Goal: Navigation & Orientation: Find specific page/section

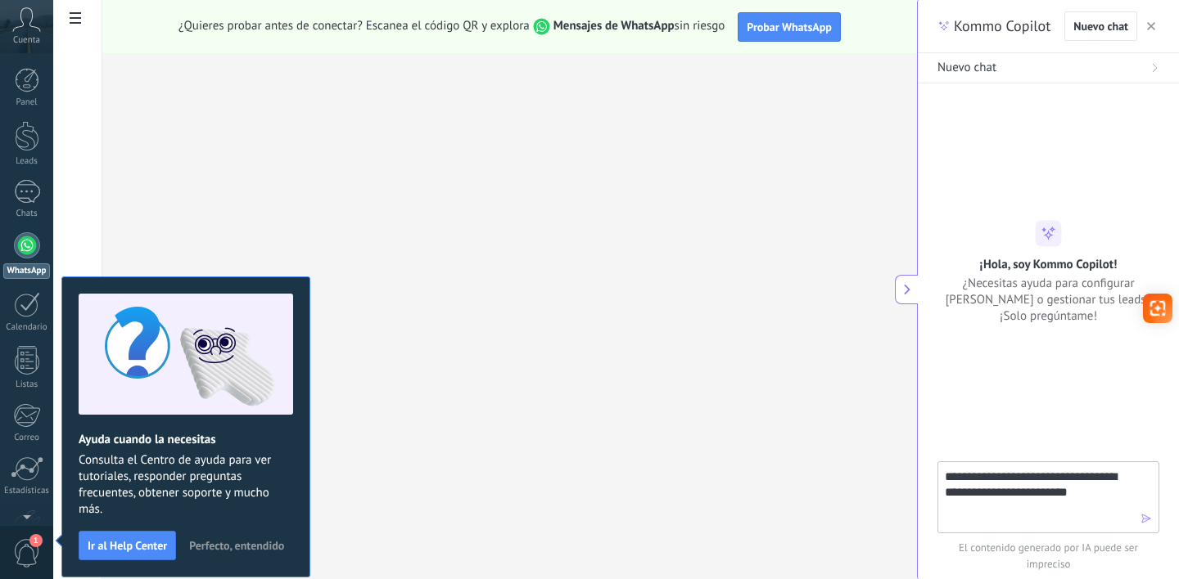
click at [30, 543] on span "1" at bounding box center [35, 540] width 13 height 13
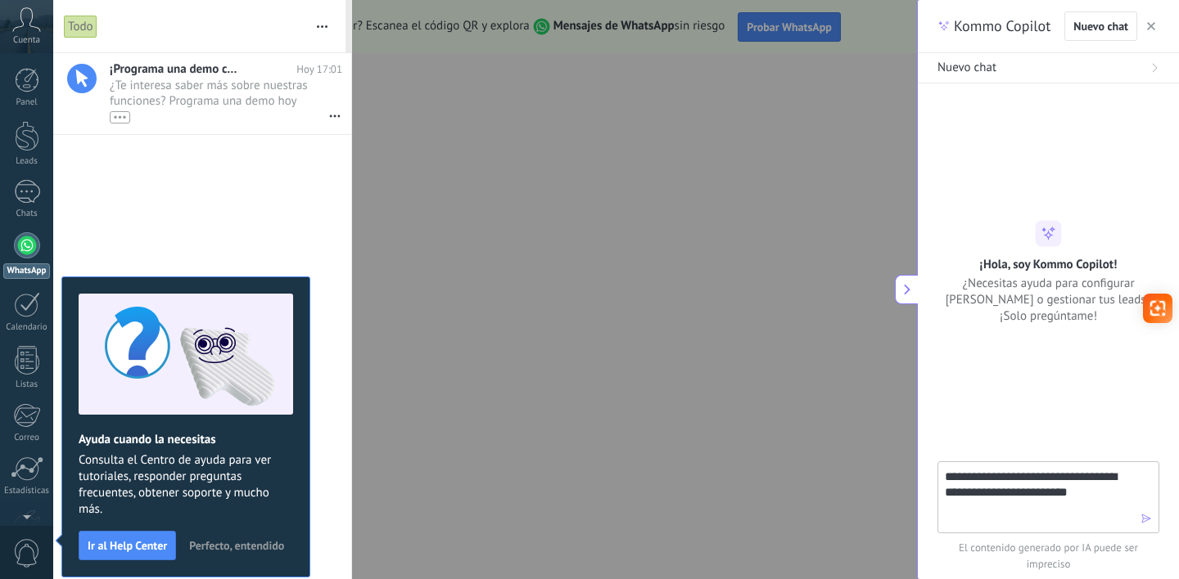
click at [685, 119] on div at bounding box center [589, 289] width 1179 height 579
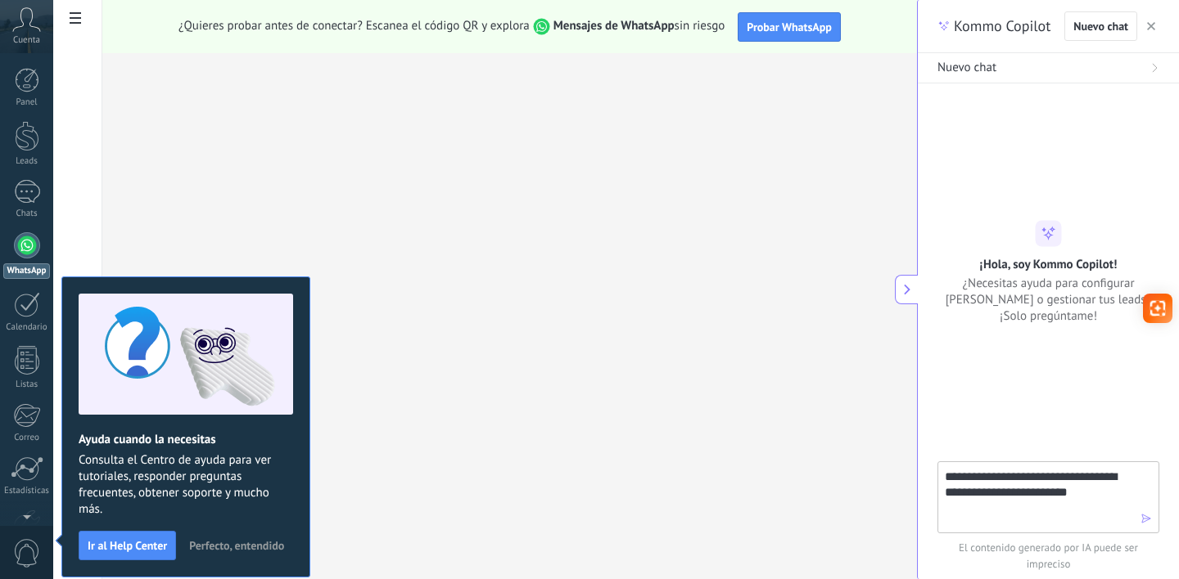
click at [258, 543] on span "Perfecto, entendido" at bounding box center [236, 545] width 95 height 11
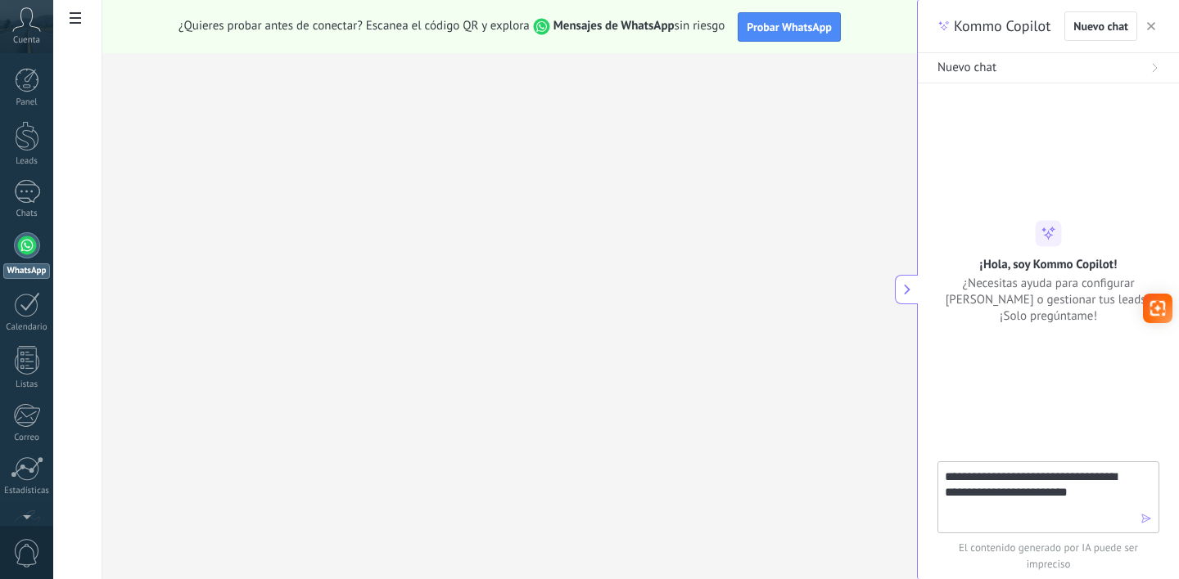
click at [1144, 23] on button "button" at bounding box center [1151, 26] width 16 height 20
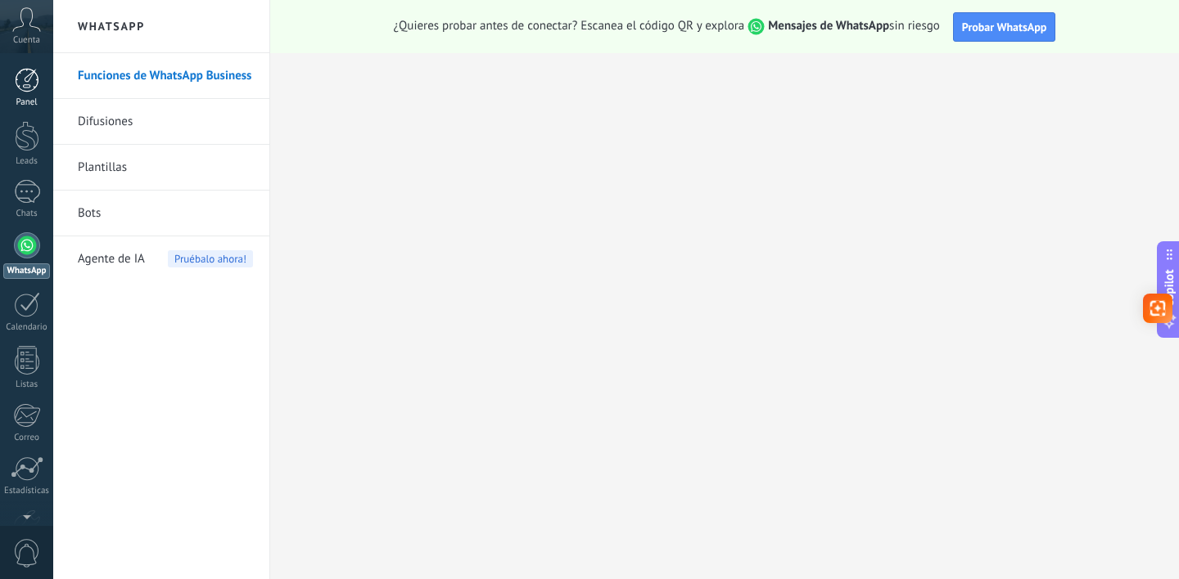
click at [28, 71] on div at bounding box center [27, 80] width 25 height 25
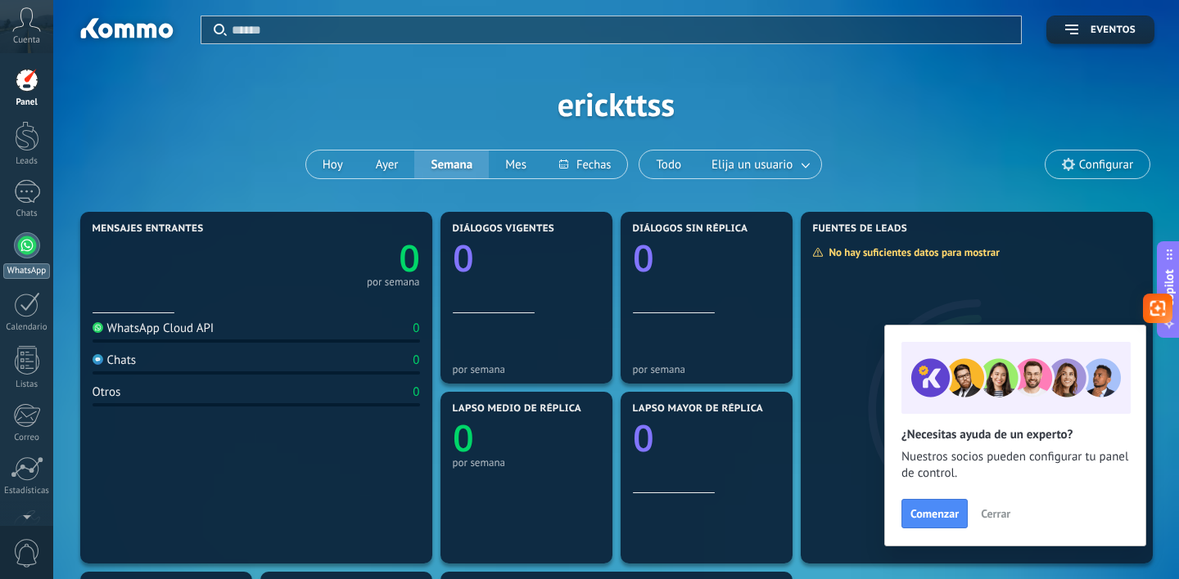
click at [21, 235] on div at bounding box center [27, 245] width 26 height 26
